Goal: Task Accomplishment & Management: Manage account settings

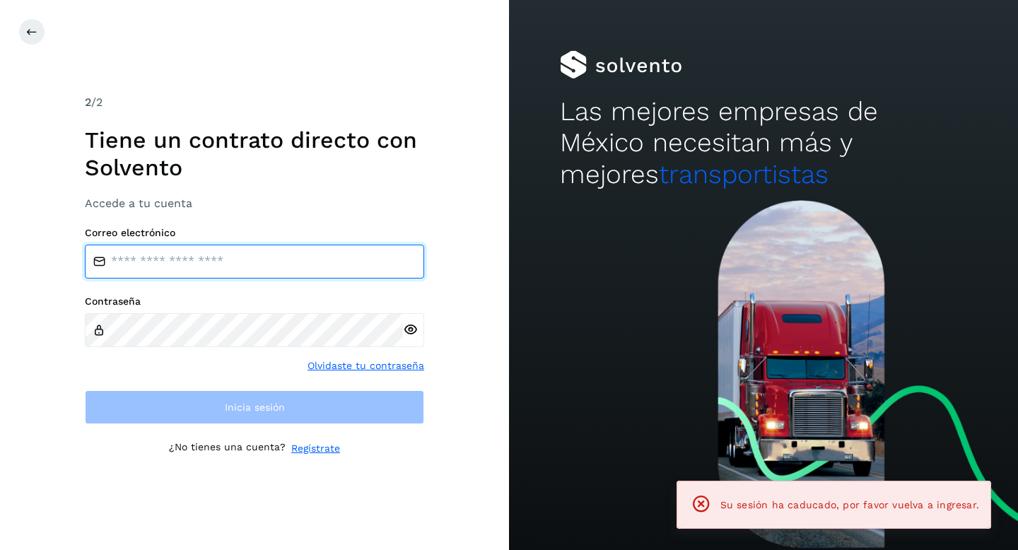
type input "**********"
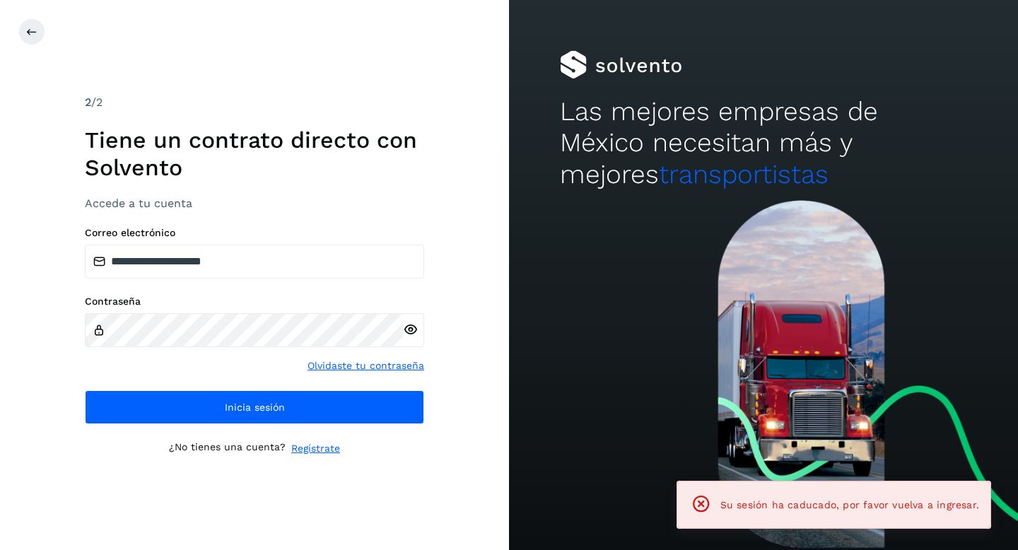
click at [104, 371] on div "Contraseña Olvidaste tu contraseña" at bounding box center [254, 335] width 339 height 78
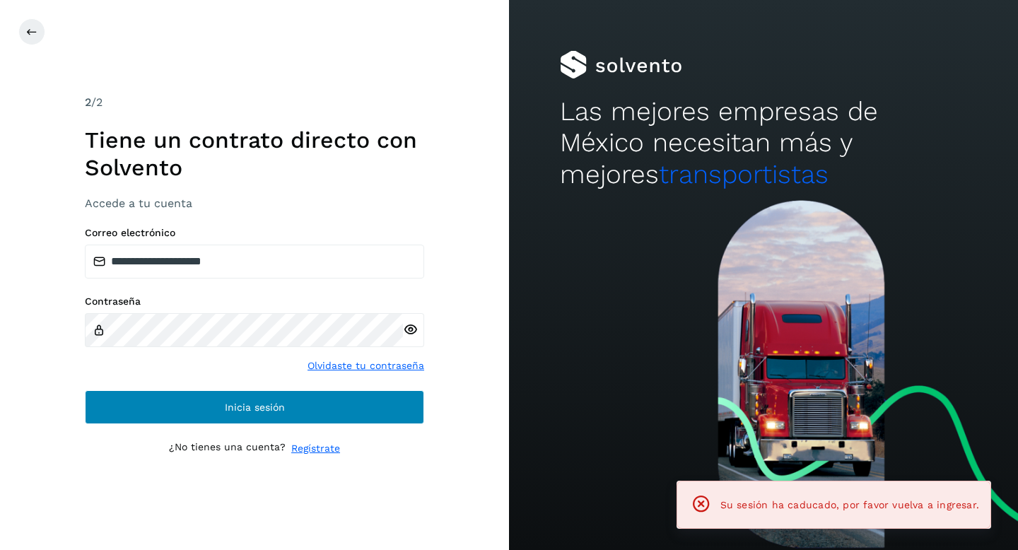
click at [172, 410] on button "Inicia sesión" at bounding box center [254, 407] width 339 height 34
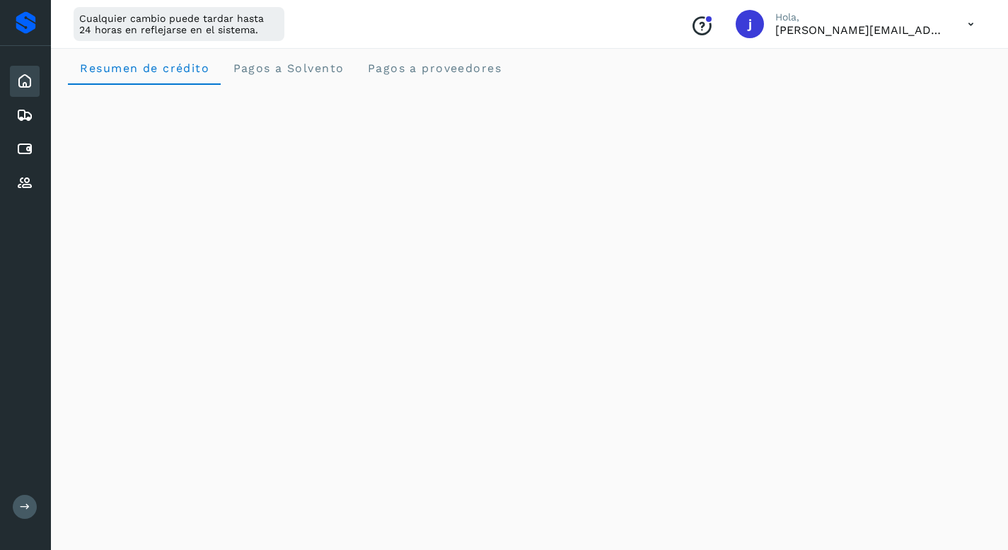
scroll to position [12, 0]
click at [30, 154] on icon at bounding box center [24, 149] width 17 height 17
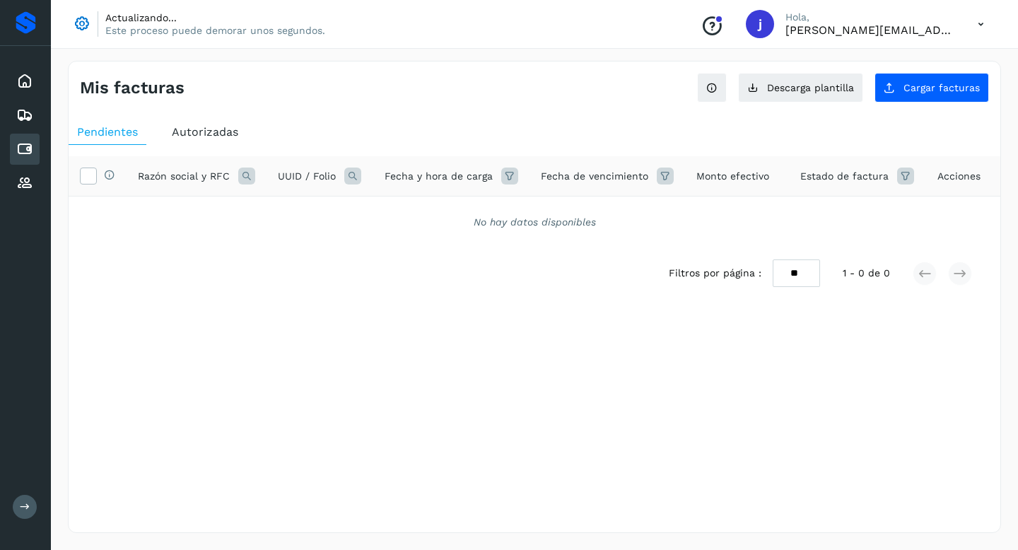
click at [206, 133] on span "Autorizadas" at bounding box center [205, 131] width 66 height 13
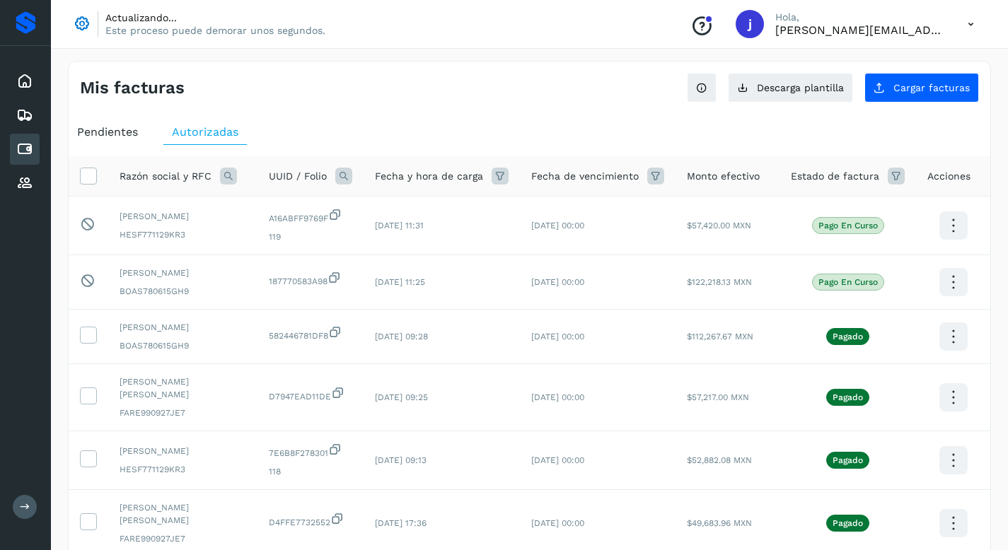
click at [110, 126] on span "Pendientes" at bounding box center [107, 131] width 61 height 13
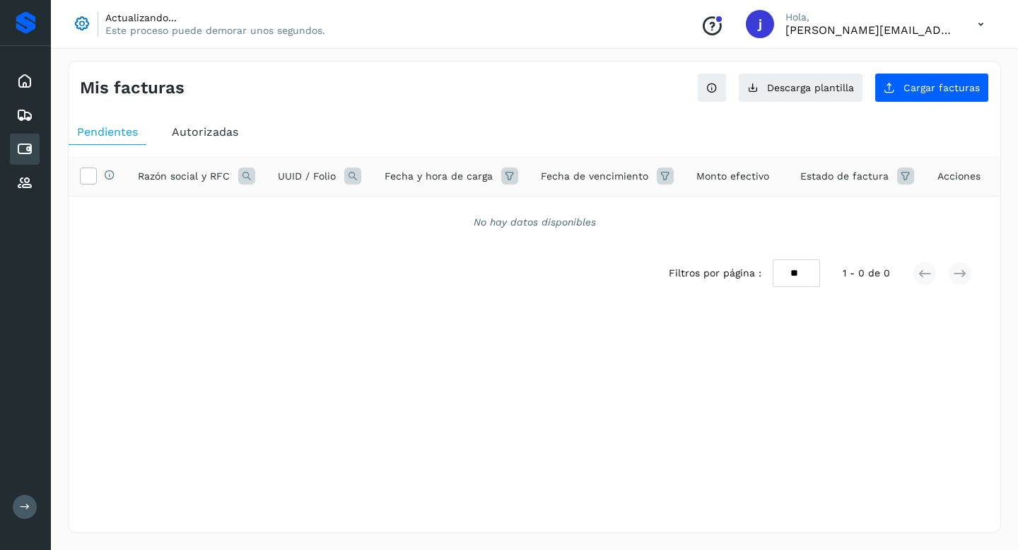
click at [194, 136] on span "Autorizadas" at bounding box center [205, 131] width 66 height 13
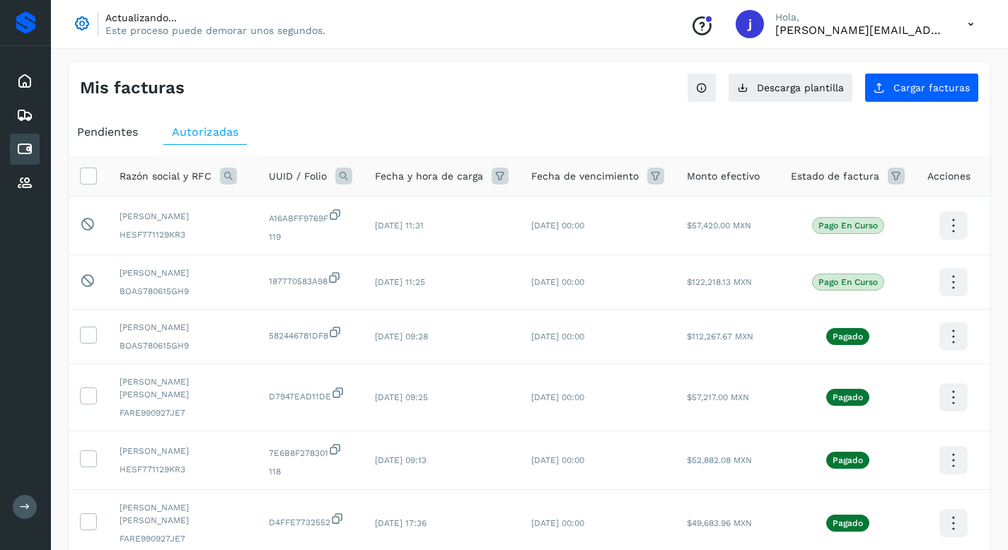
click at [100, 134] on span "Pendientes" at bounding box center [107, 131] width 61 height 13
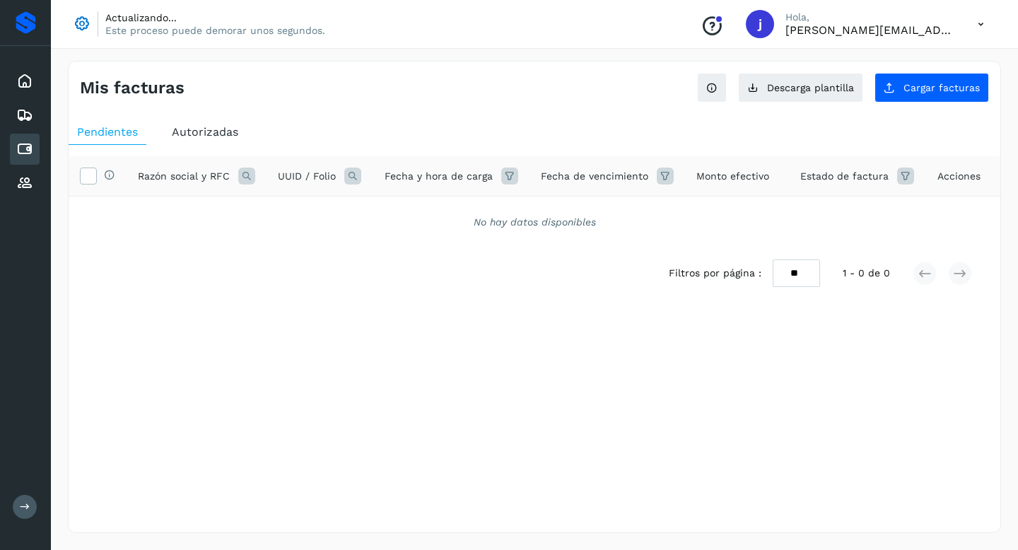
click at [124, 16] on p "Actualizando..." at bounding box center [215, 17] width 220 height 13
click at [928, 88] on span "Cargar facturas" at bounding box center [942, 88] width 76 height 10
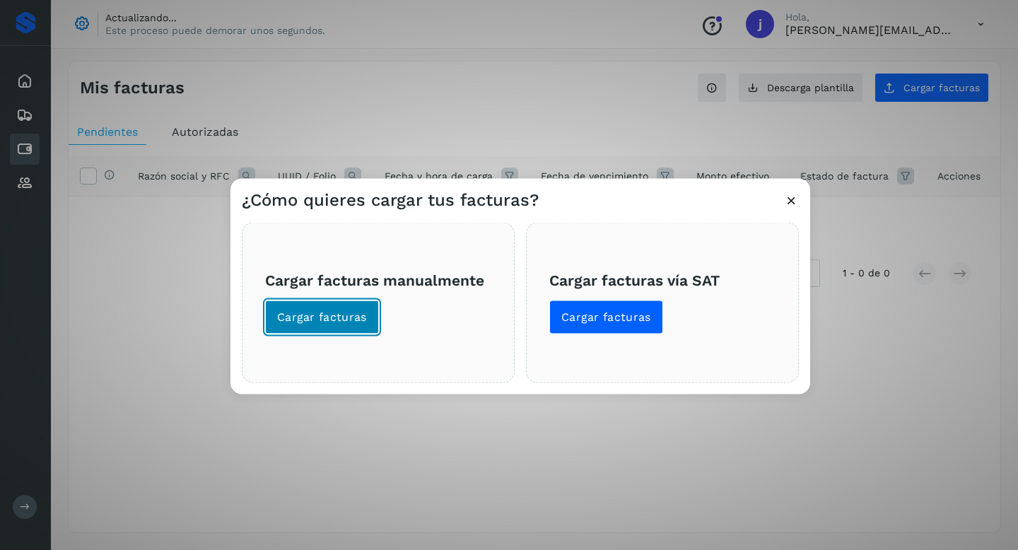
click at [321, 318] on span "Cargar facturas" at bounding box center [322, 318] width 90 height 16
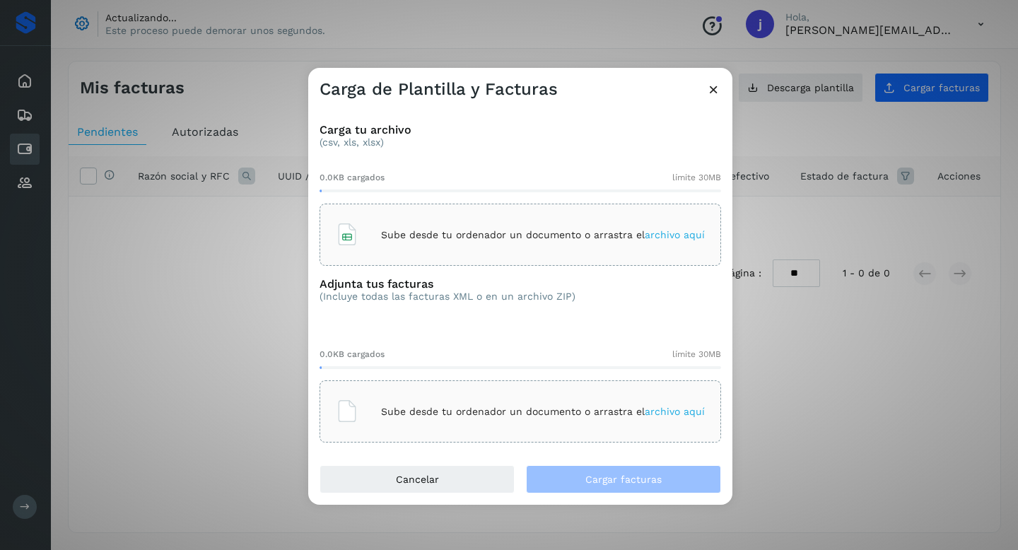
click at [423, 227] on div "Sube desde tu ordenador un documento o arrastra el archivo aquí" at bounding box center [520, 235] width 369 height 38
click at [663, 415] on span "archivo aquí" at bounding box center [675, 411] width 60 height 11
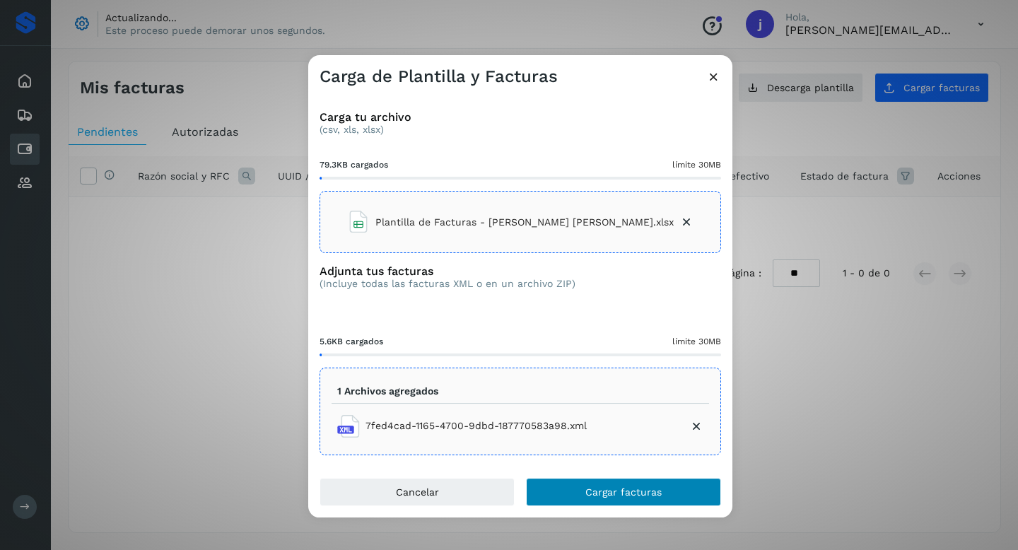
click at [628, 488] on span "Cargar facturas" at bounding box center [624, 492] width 76 height 10
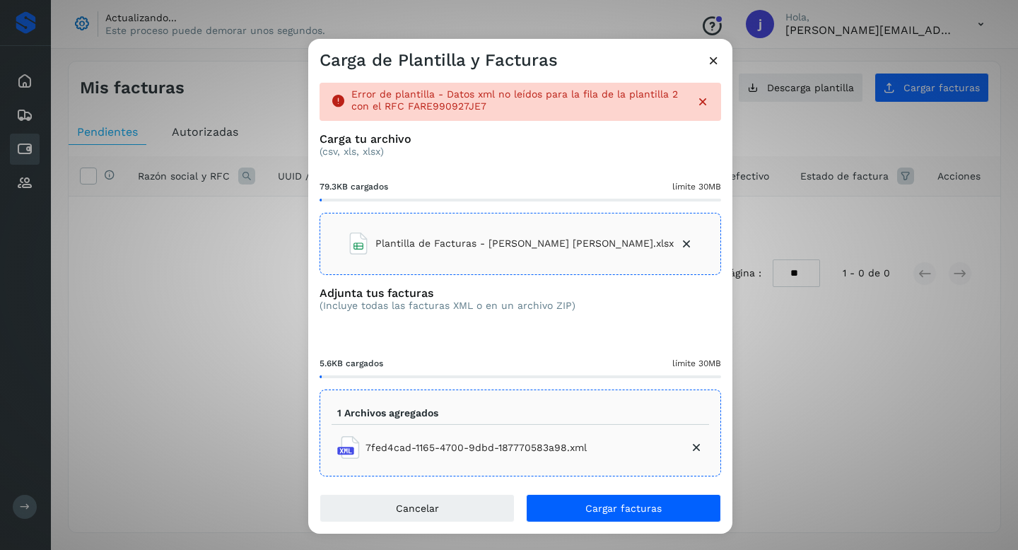
click at [689, 445] on icon at bounding box center [696, 448] width 14 height 14
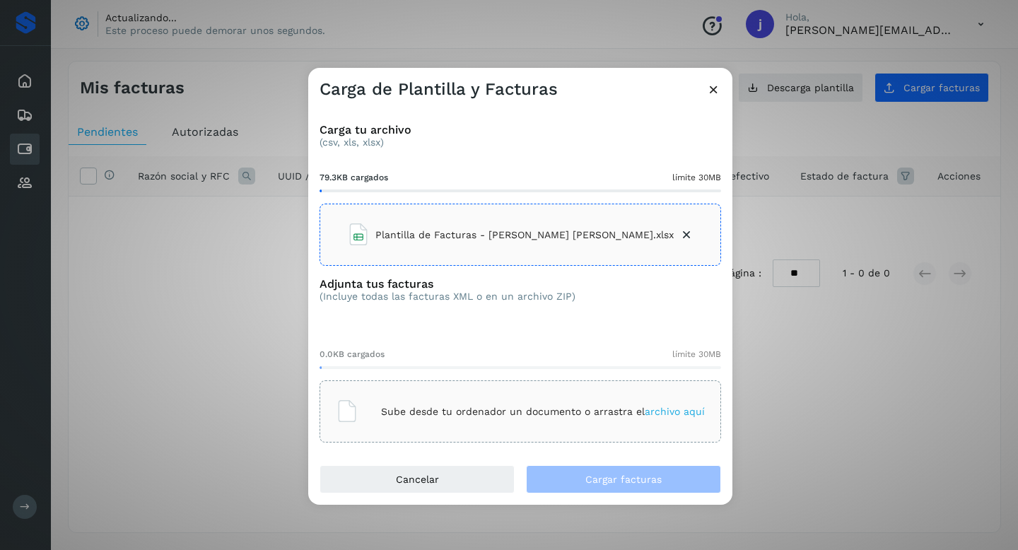
click at [679, 412] on span "archivo aquí" at bounding box center [675, 411] width 60 height 11
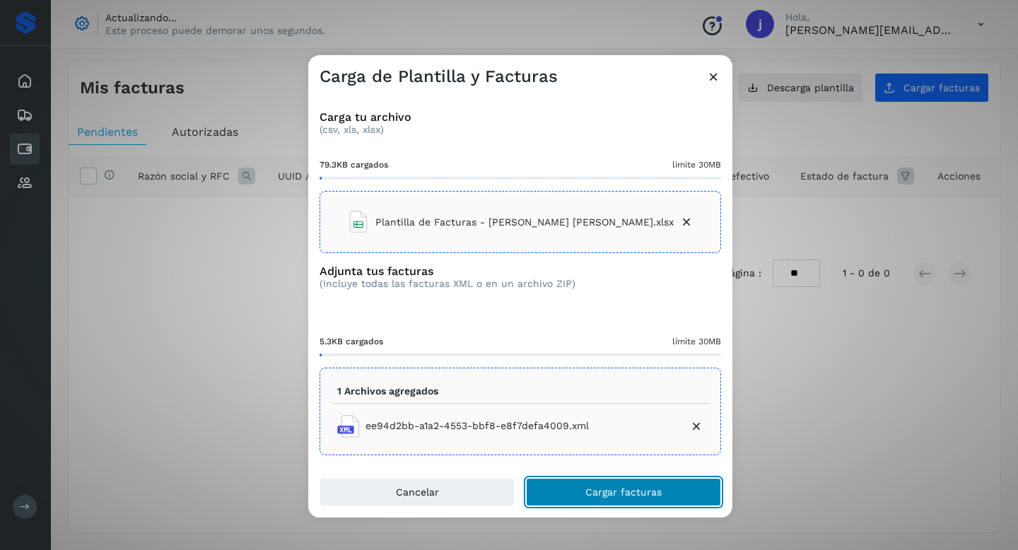
click at [615, 487] on span "Cargar facturas" at bounding box center [624, 492] width 76 height 10
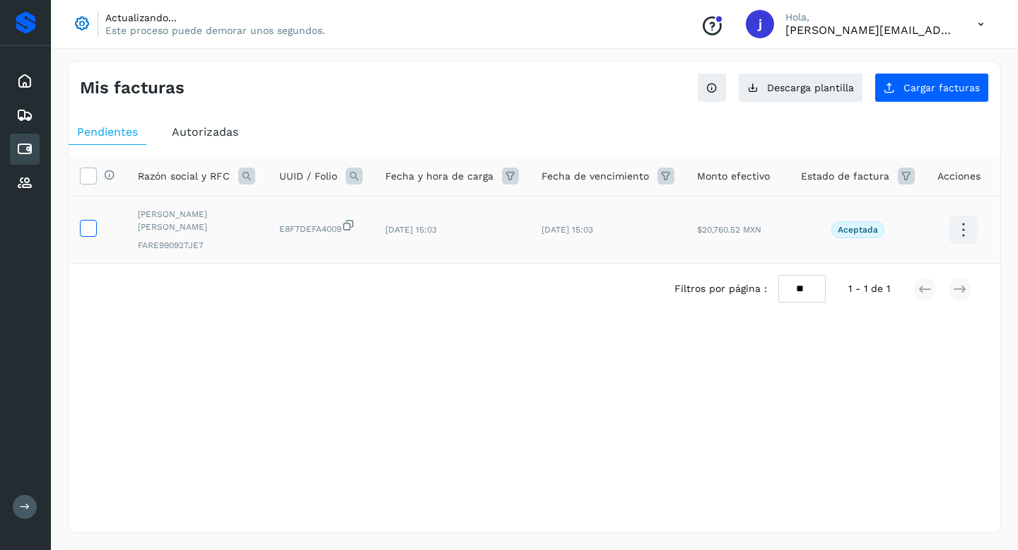
click at [87, 220] on icon at bounding box center [88, 227] width 15 height 15
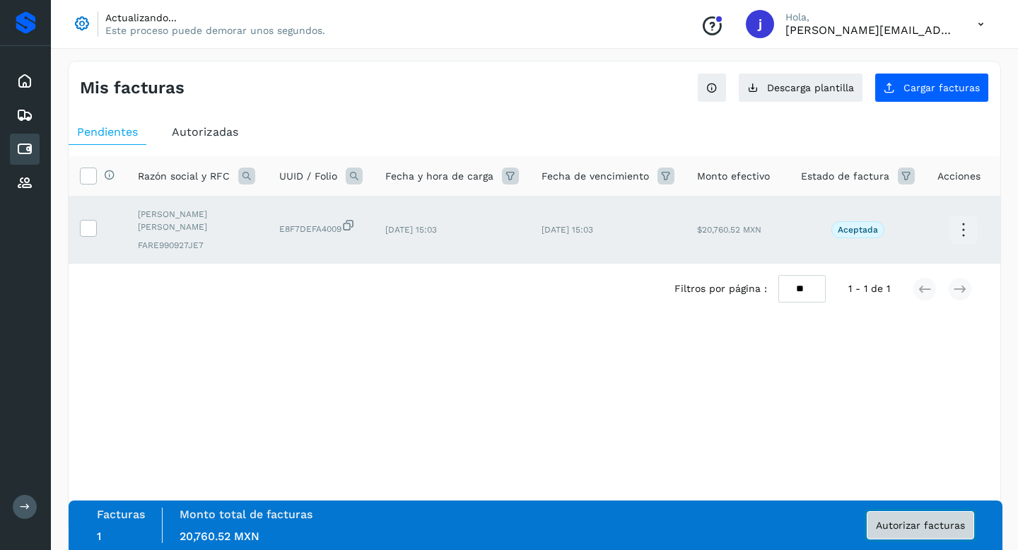
click at [908, 518] on button "Autorizar facturas" at bounding box center [920, 525] width 107 height 28
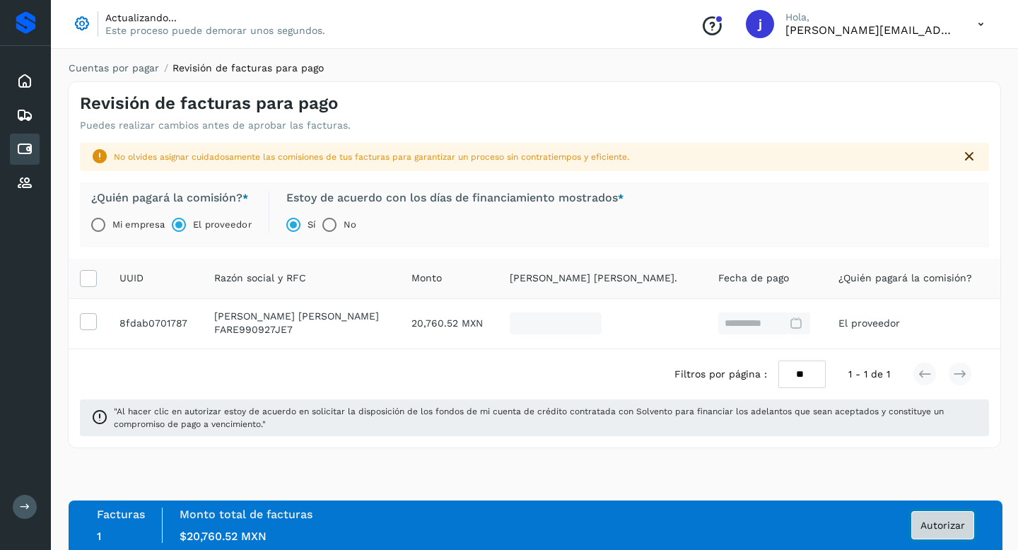
click at [940, 526] on span "Autorizar" at bounding box center [943, 525] width 45 height 10
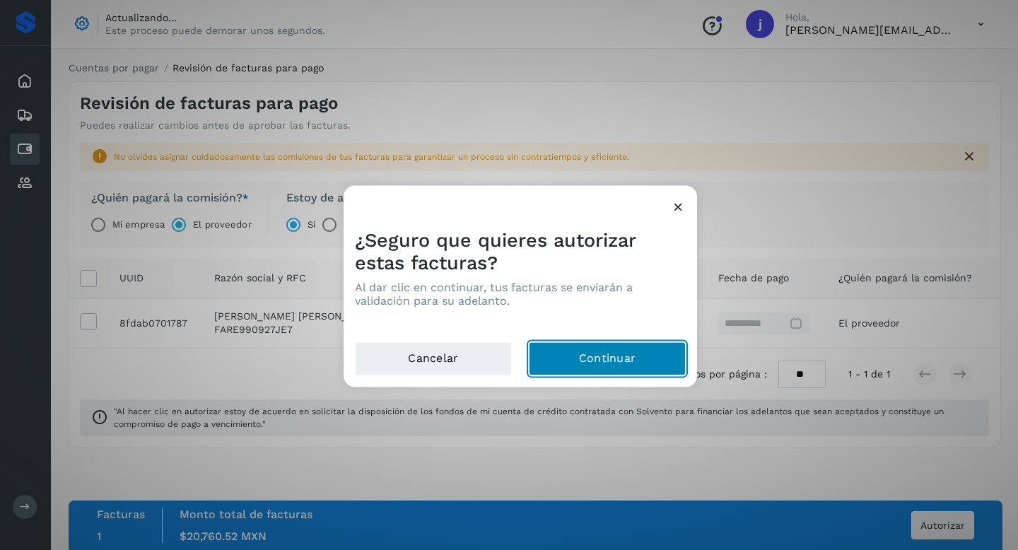
click at [621, 359] on button "Continuar" at bounding box center [607, 359] width 157 height 34
